Goal: Navigation & Orientation: Understand site structure

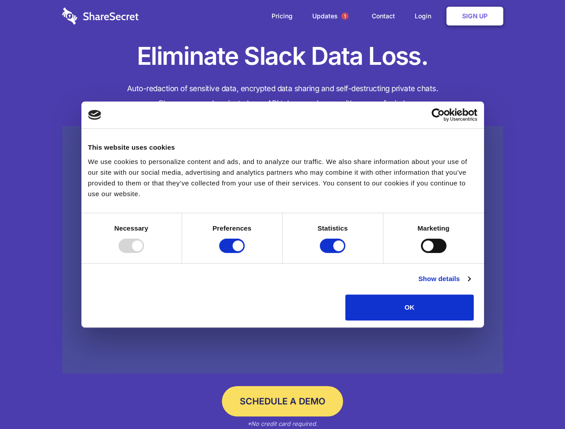
click at [144, 253] on div at bounding box center [130, 246] width 25 height 14
click at [245, 253] on input "Preferences" at bounding box center [231, 246] width 25 height 14
checkbox input "false"
click at [334, 253] on input "Statistics" at bounding box center [332, 246] width 25 height 14
checkbox input "false"
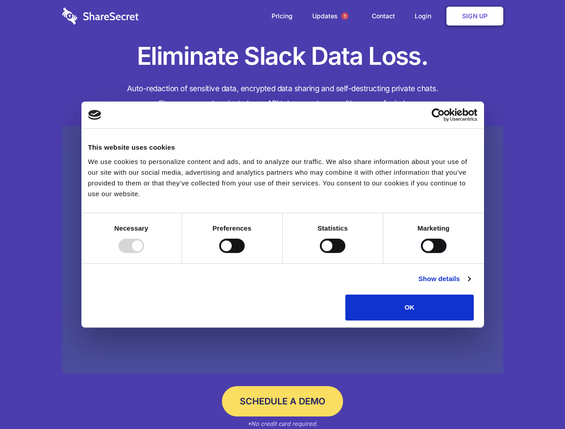
click at [421, 253] on input "Marketing" at bounding box center [433, 246] width 25 height 14
checkbox input "true"
click at [470, 284] on link "Show details" at bounding box center [444, 279] width 52 height 11
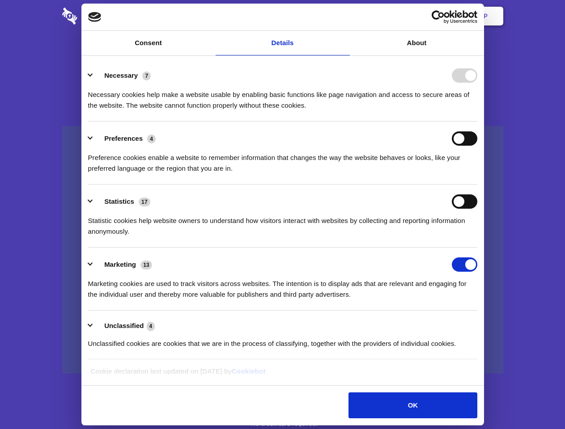
click at [494, 324] on link at bounding box center [282, 250] width 441 height 248
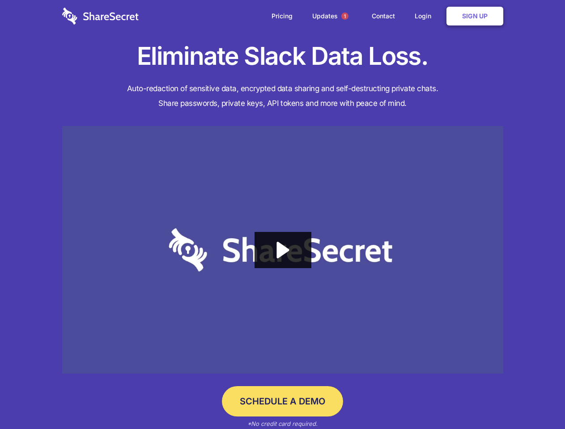
click at [344, 16] on span "1" at bounding box center [344, 16] width 7 height 7
